Goal: Task Accomplishment & Management: Manage account settings

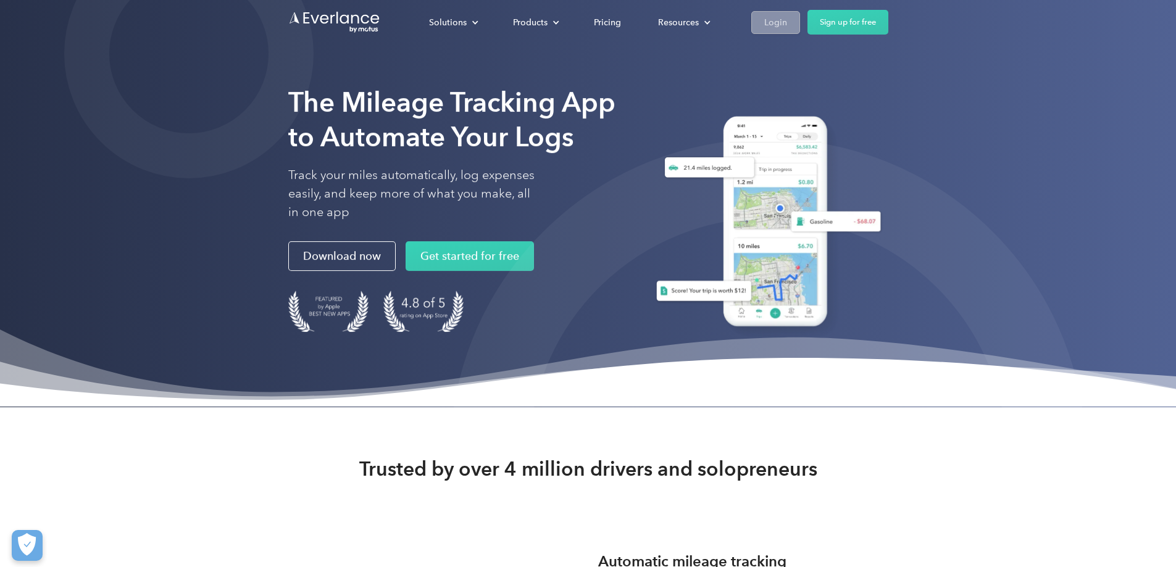
click at [787, 22] on div "Login" at bounding box center [775, 22] width 23 height 15
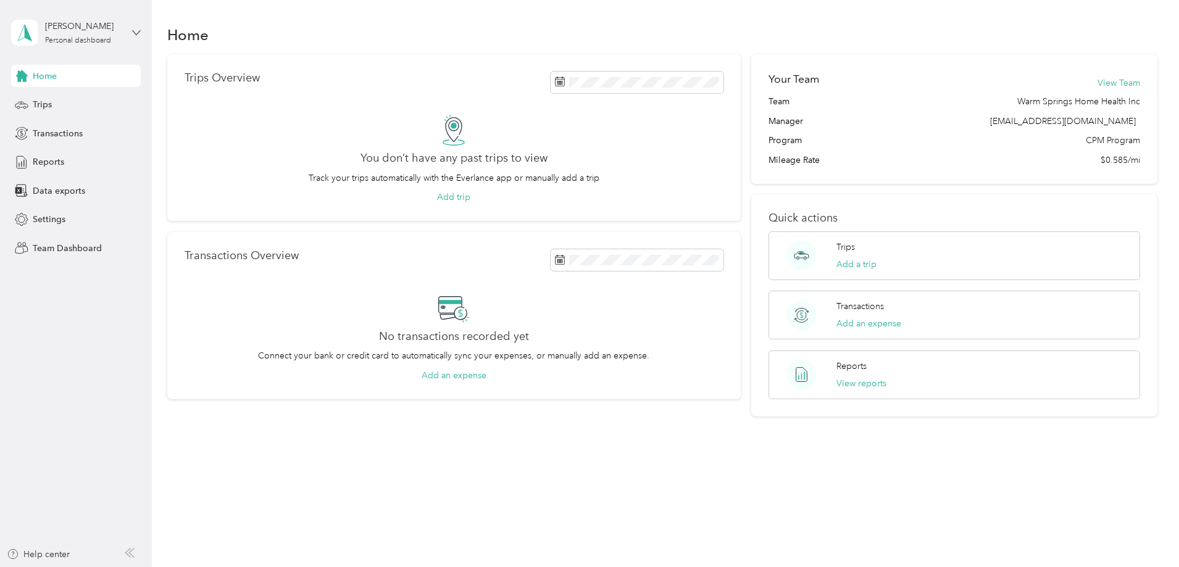
click at [135, 31] on icon at bounding box center [136, 32] width 9 height 9
click at [44, 126] on div "Personal dashboard" at bounding box center [62, 129] width 80 height 13
click at [137, 28] on icon at bounding box center [136, 32] width 9 height 9
click at [88, 102] on div "Team dashboard" at bounding box center [141, 101] width 243 height 22
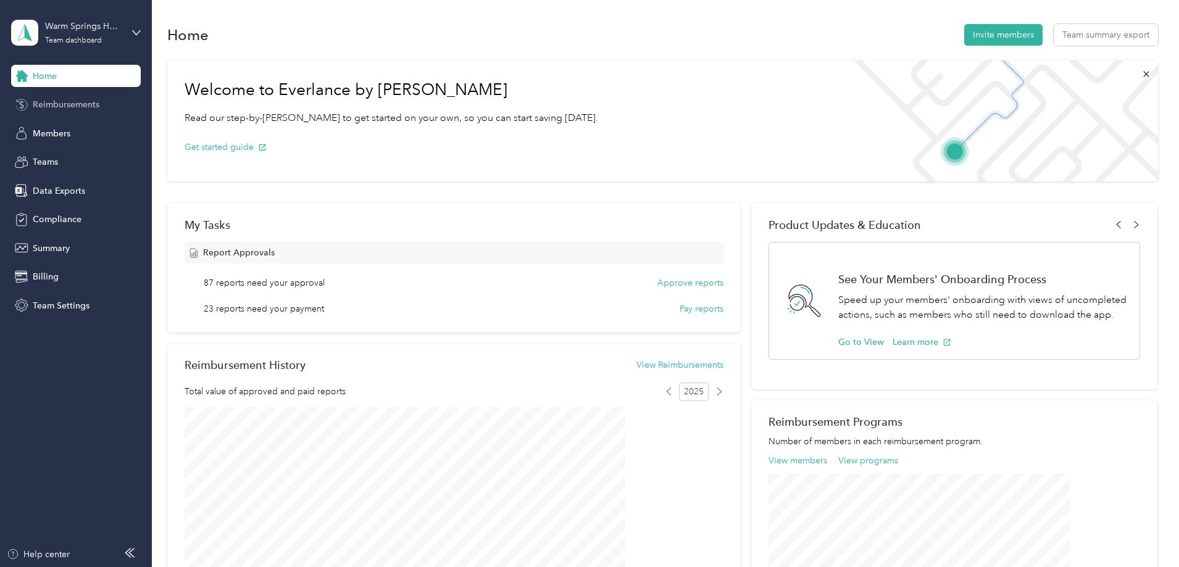
click at [85, 106] on span "Reimbursements" at bounding box center [66, 104] width 67 height 13
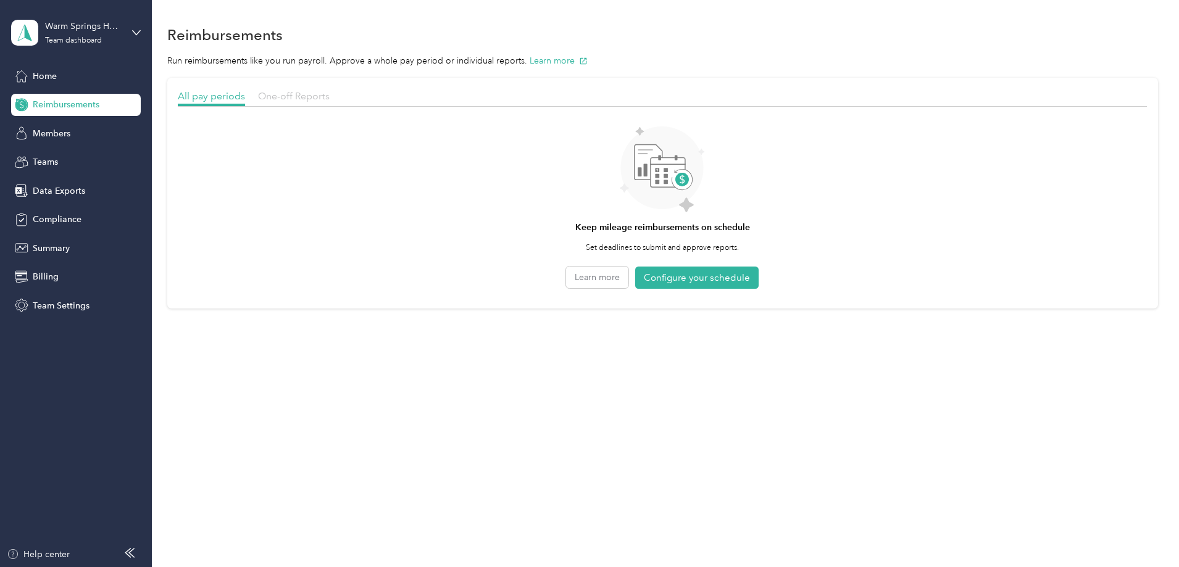
click at [330, 96] on span "One-off Reports" at bounding box center [294, 96] width 72 height 12
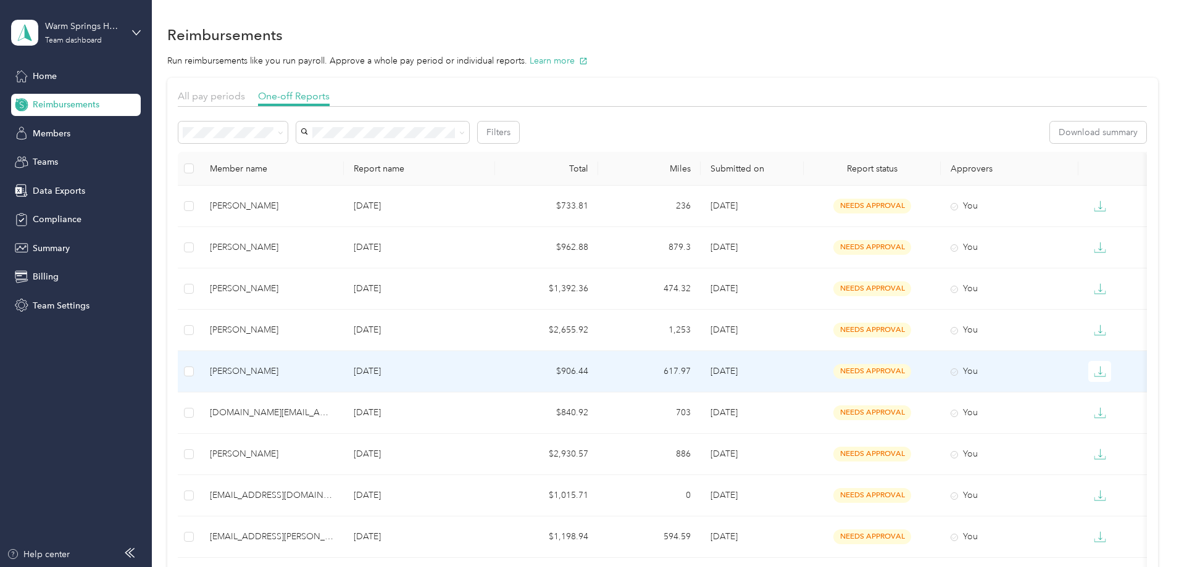
click at [314, 378] on div "Susan Blaise" at bounding box center [272, 372] width 124 height 14
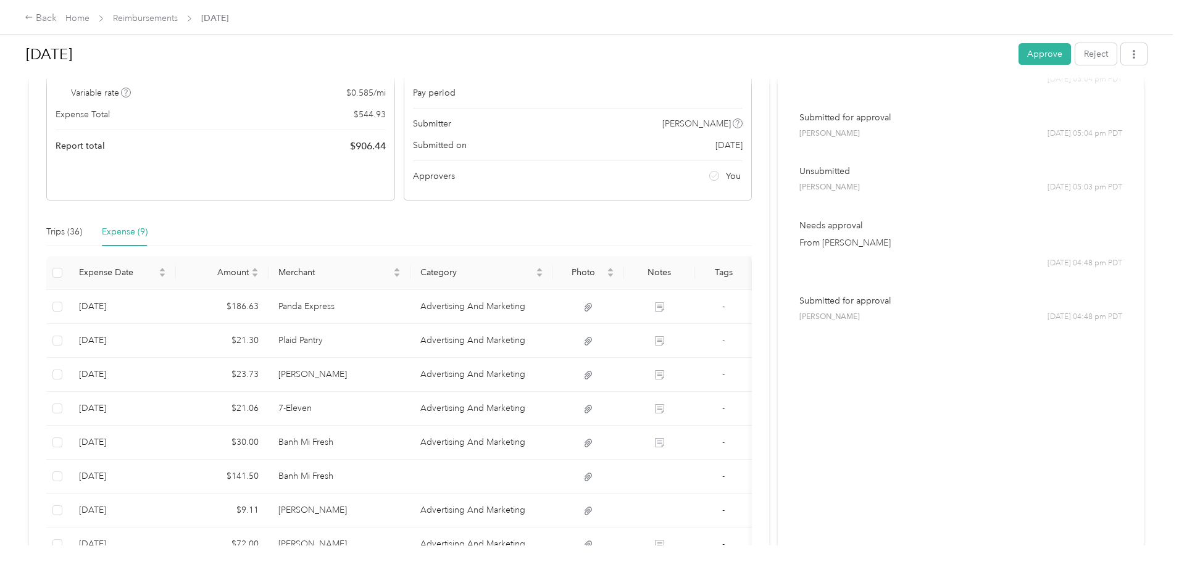
scroll to position [52, 0]
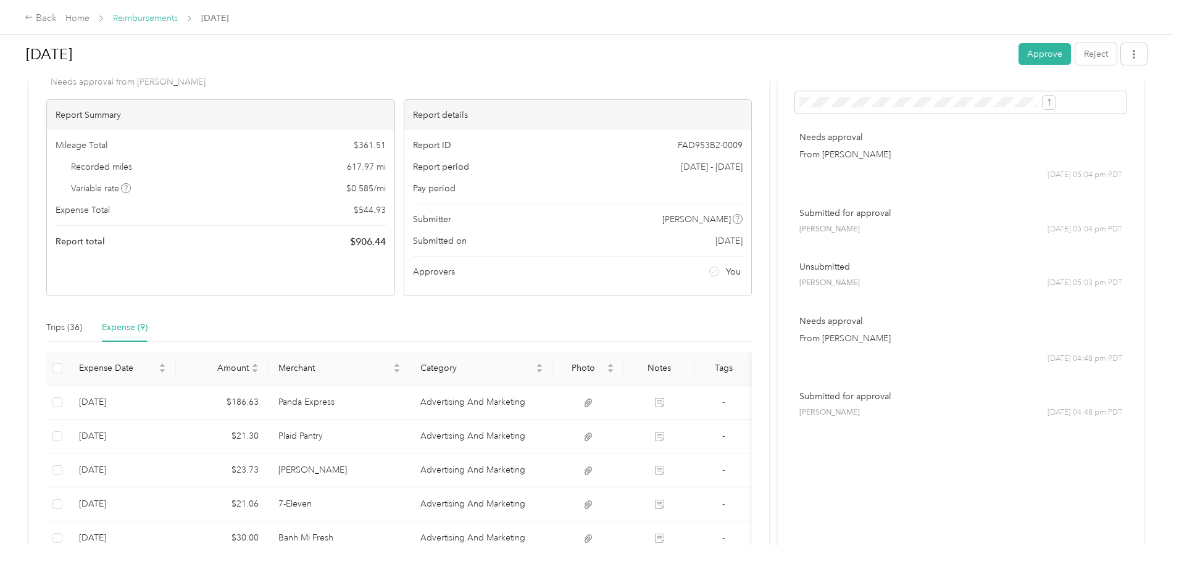
click at [178, 15] on link "Reimbursements" at bounding box center [145, 18] width 65 height 10
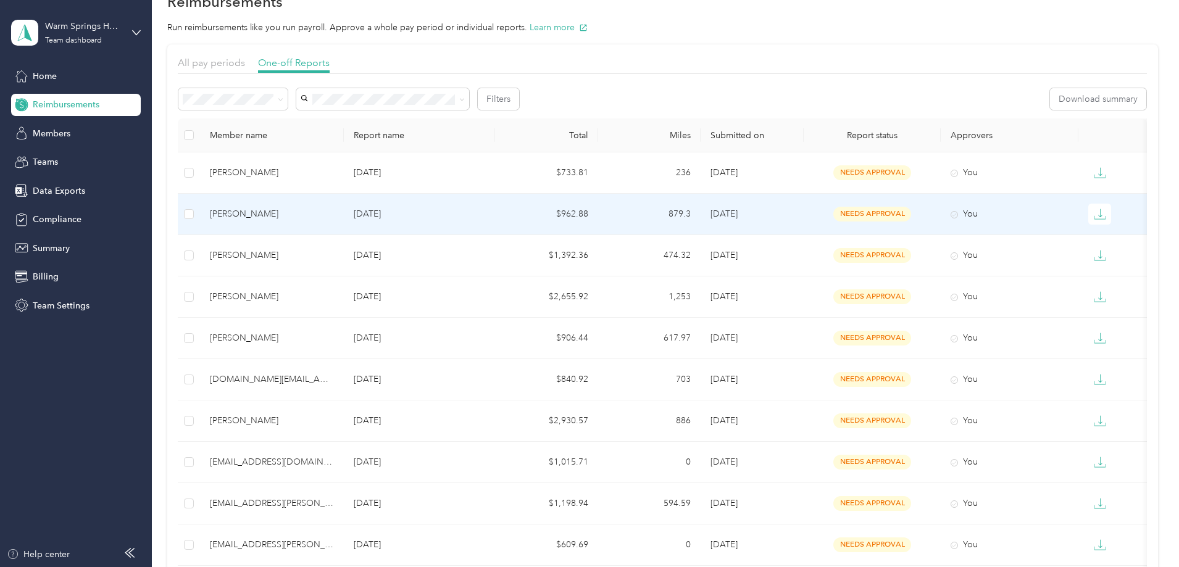
scroll to position [62, 0]
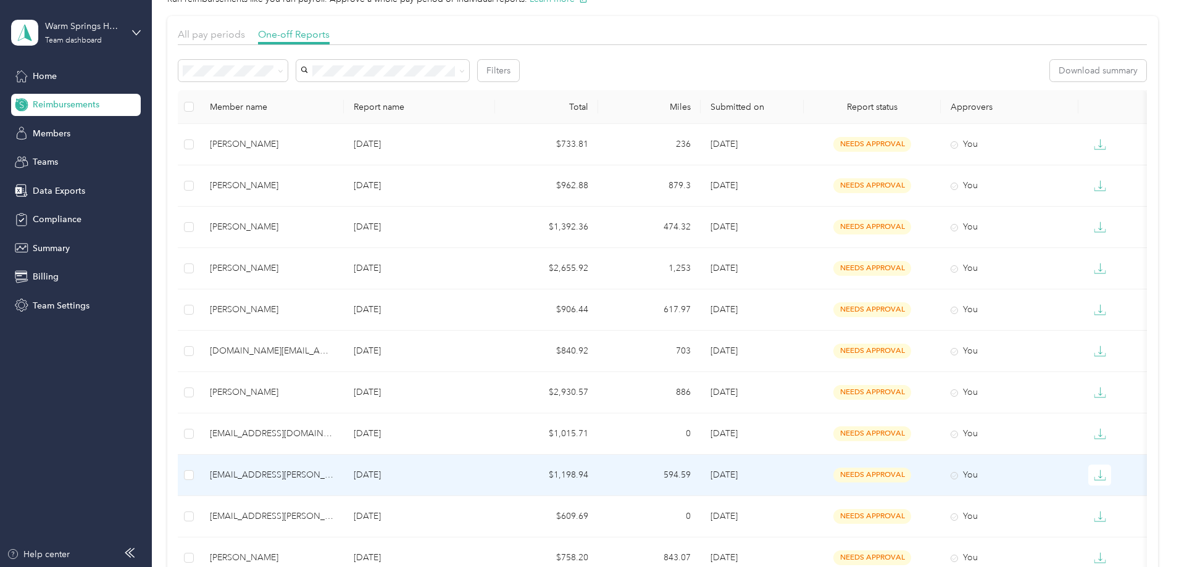
click at [334, 479] on div "em.javier@heleniumhh.com" at bounding box center [272, 476] width 124 height 14
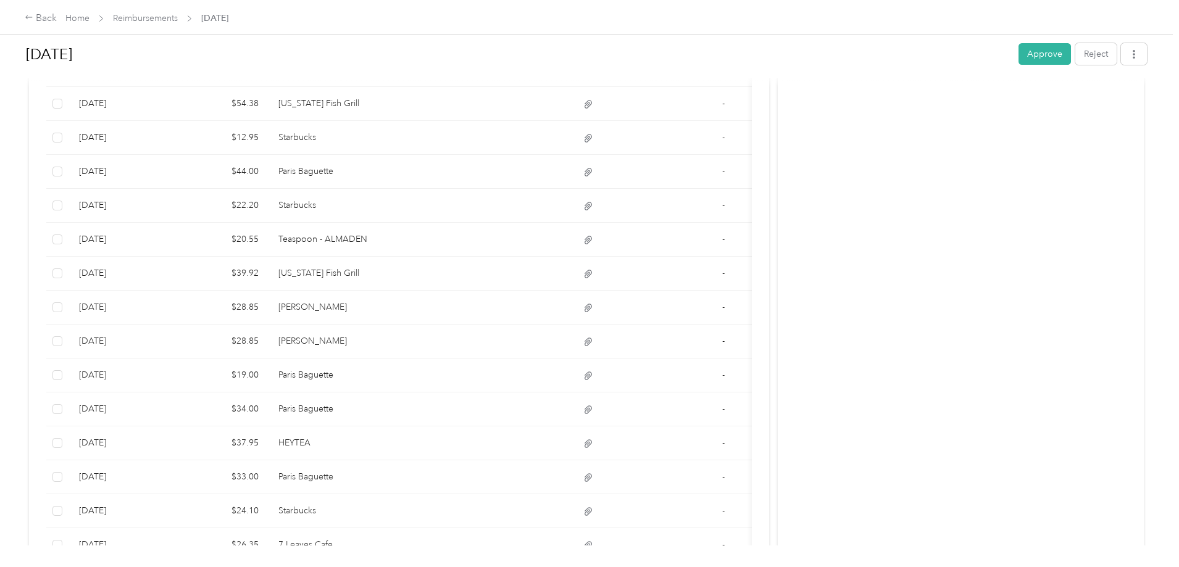
scroll to position [547, 0]
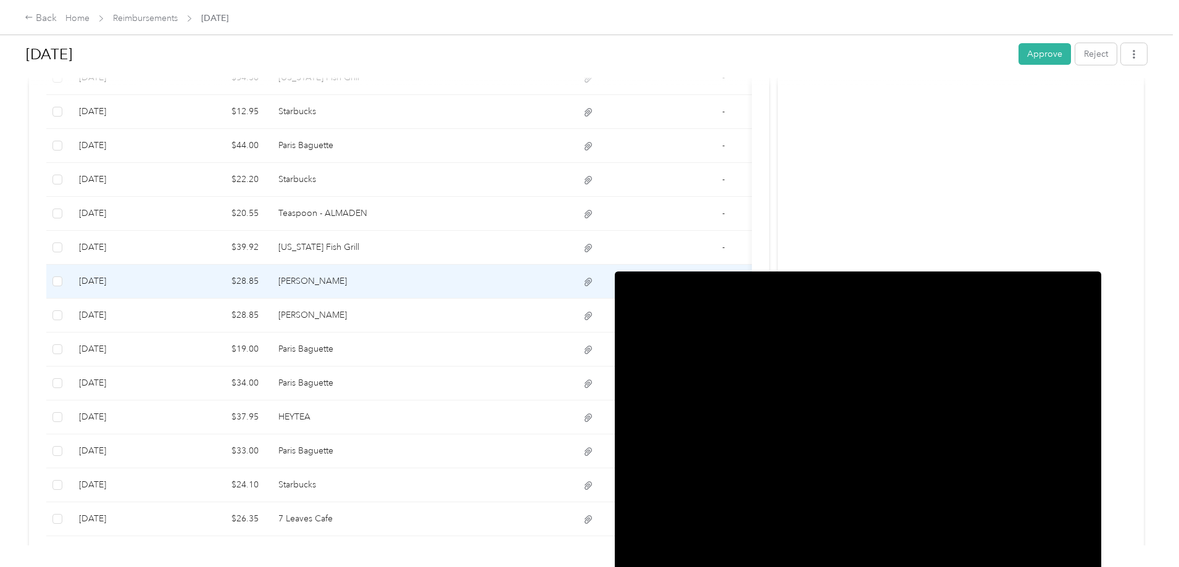
click at [594, 284] on icon at bounding box center [588, 282] width 11 height 11
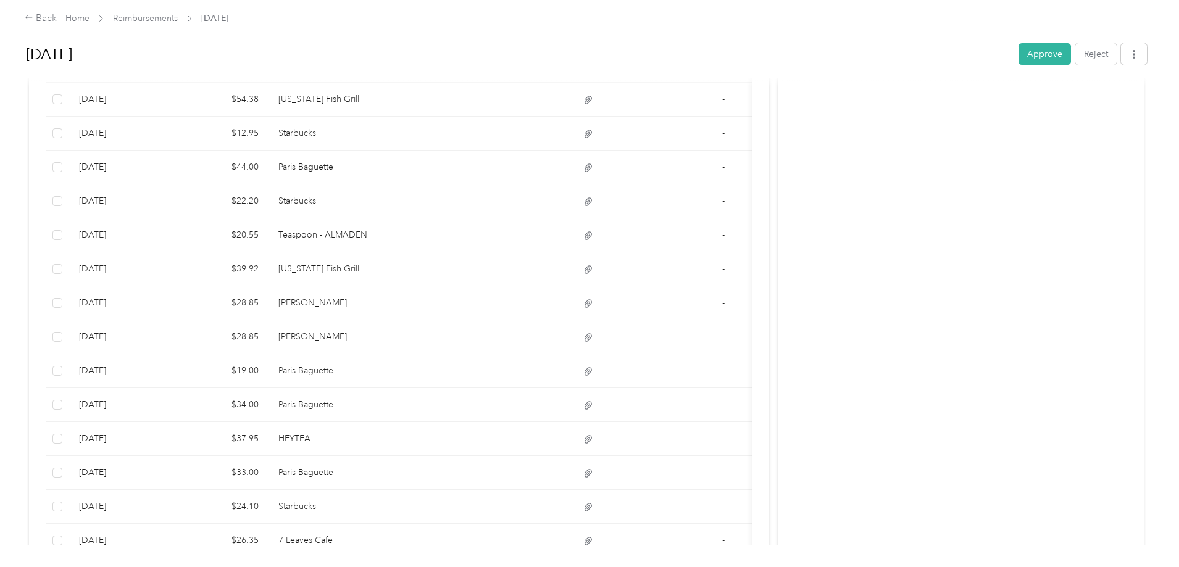
scroll to position [609, 0]
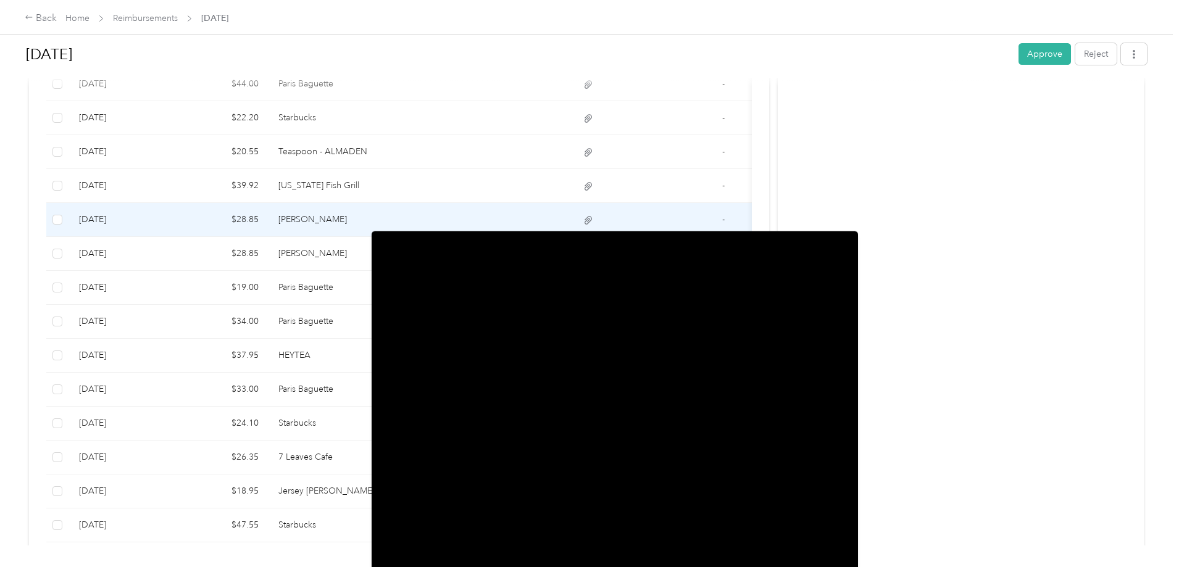
click at [594, 218] on icon at bounding box center [588, 220] width 11 height 11
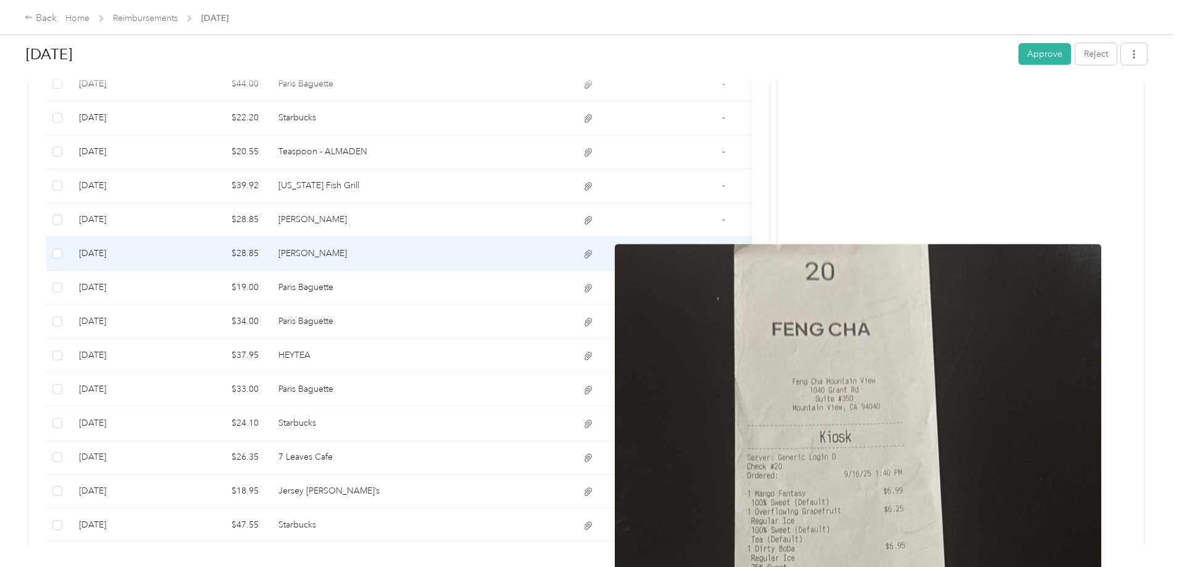
click at [594, 255] on icon at bounding box center [588, 254] width 11 height 11
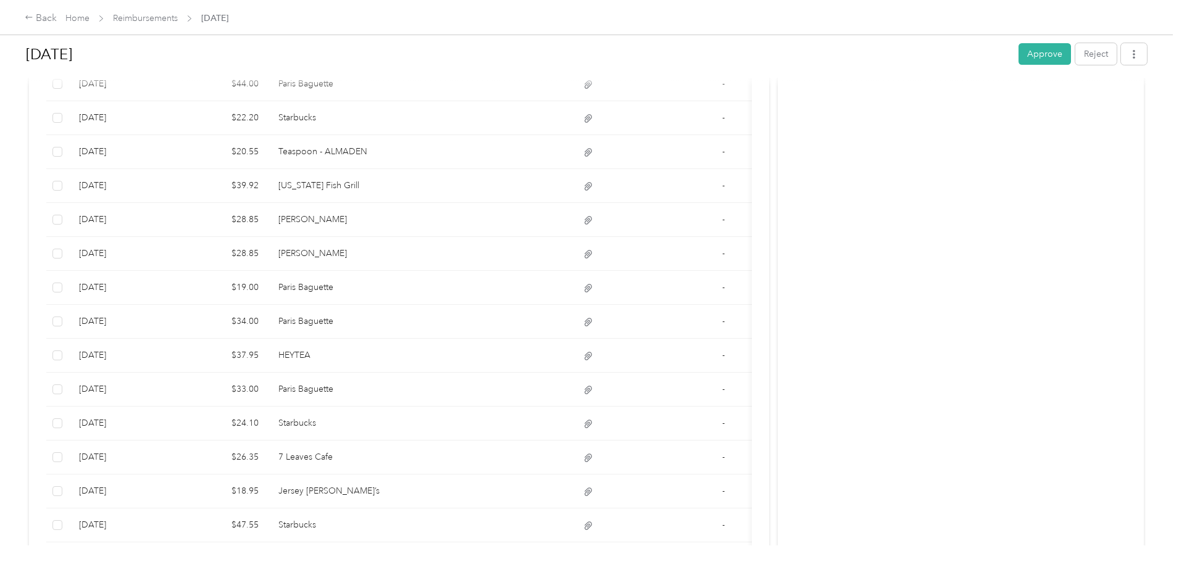
click at [1027, 245] on div "Activity and Comments Needs approval From Alphie De Guzman 10/02 at 12:03 pm PD…" at bounding box center [961, 136] width 366 height 1300
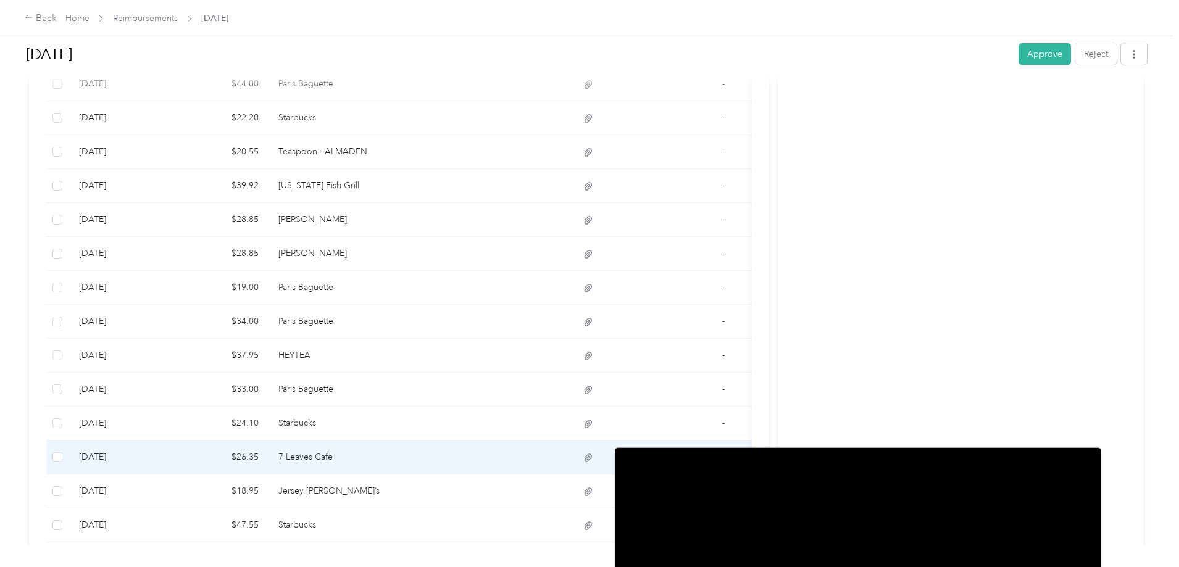
click at [594, 463] on icon at bounding box center [588, 457] width 11 height 11
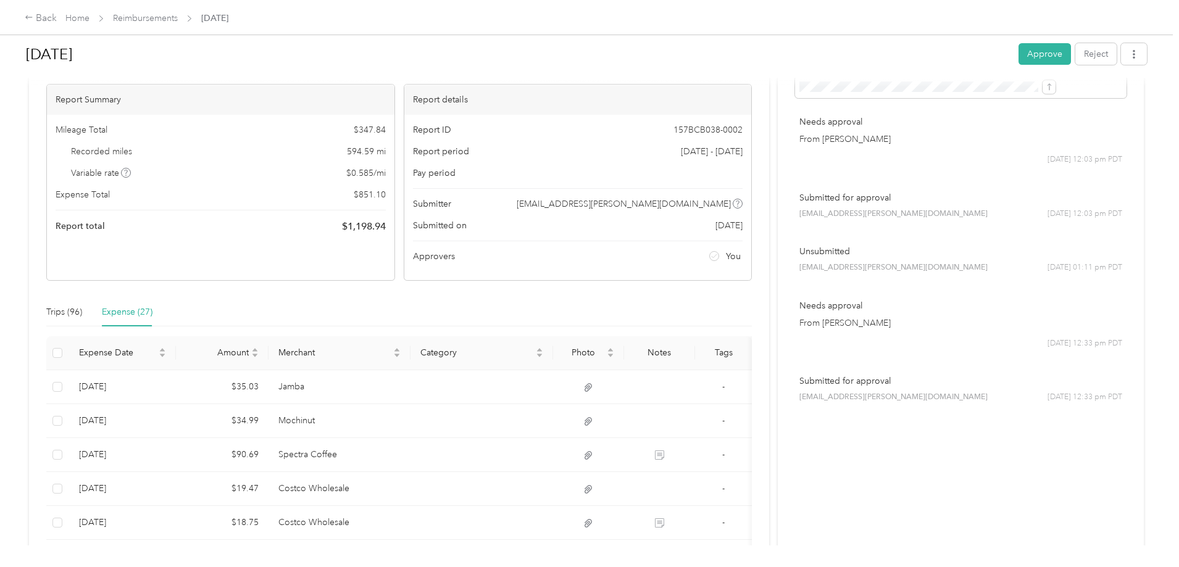
scroll to position [0, 0]
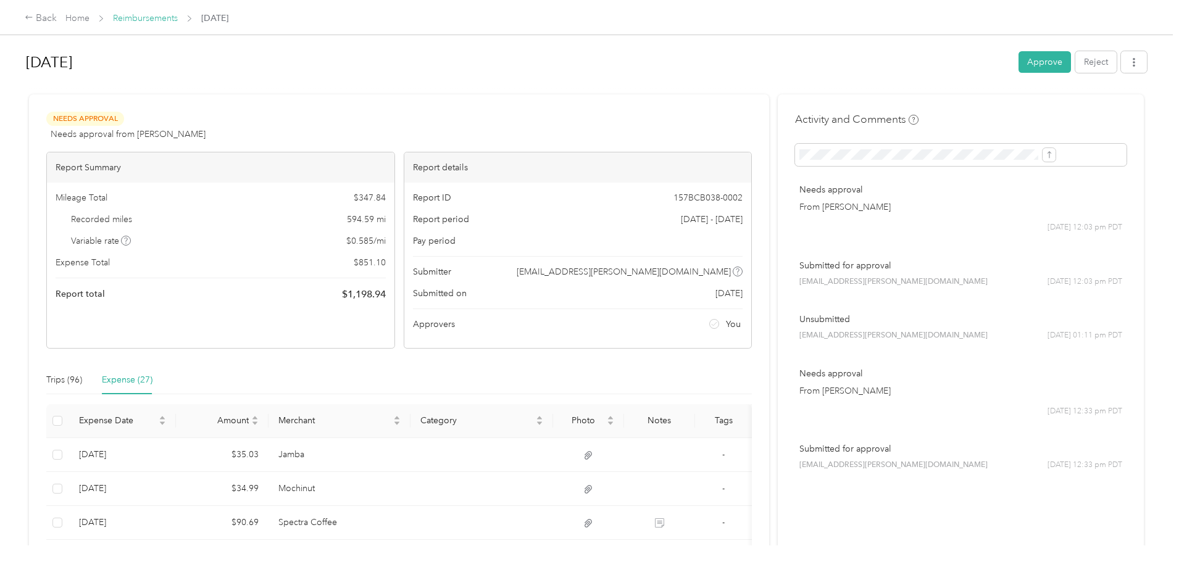
click at [178, 19] on link "Reimbursements" at bounding box center [145, 18] width 65 height 10
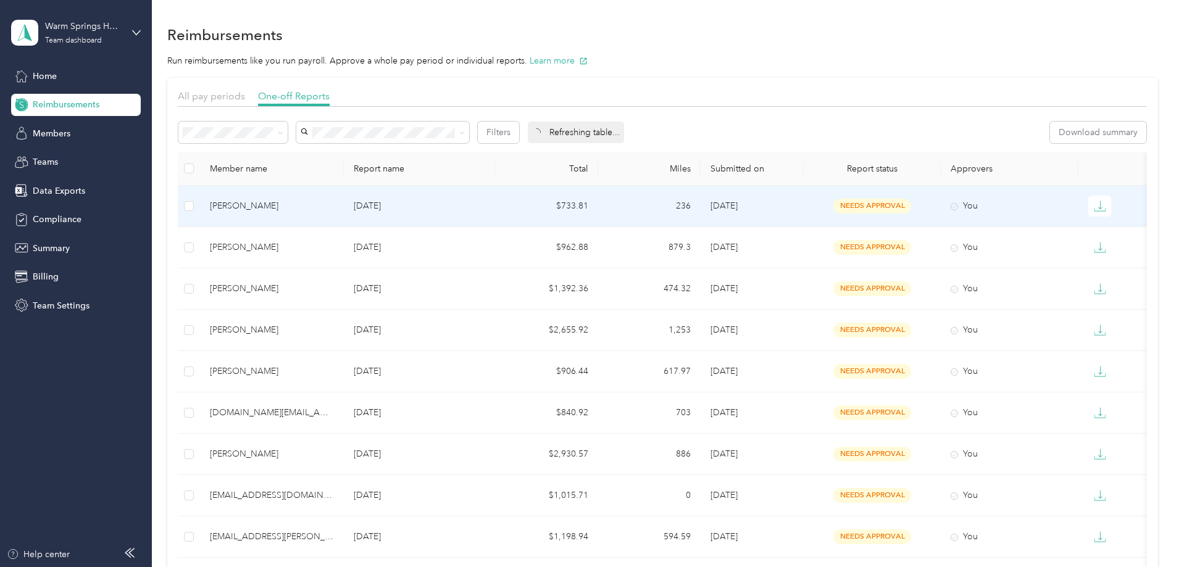
click at [485, 203] on p "September 2025" at bounding box center [419, 206] width 131 height 14
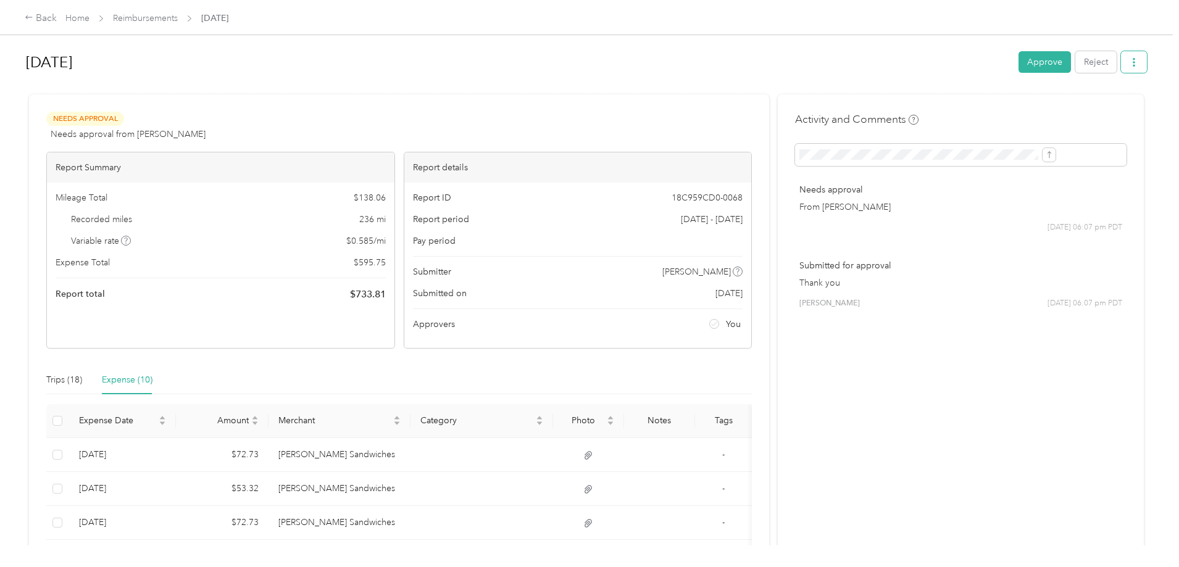
click at [1130, 63] on icon "button" at bounding box center [1134, 62] width 9 height 9
click at [985, 111] on span "Download" at bounding box center [997, 107] width 41 height 13
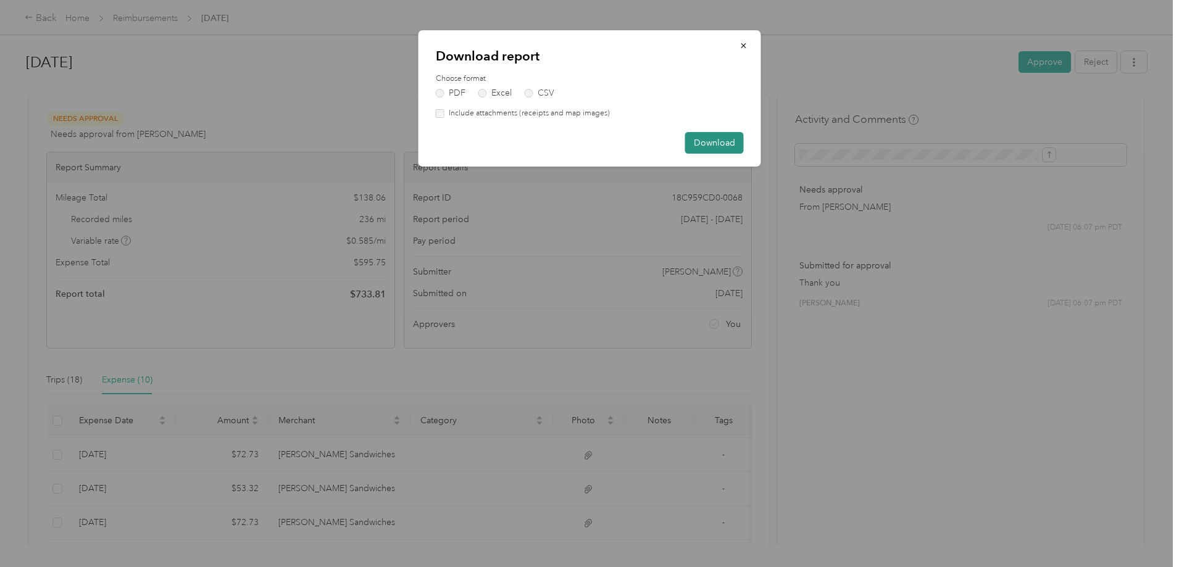
click at [704, 138] on button "Download" at bounding box center [714, 143] width 59 height 22
